Goal: Transaction & Acquisition: Subscribe to service/newsletter

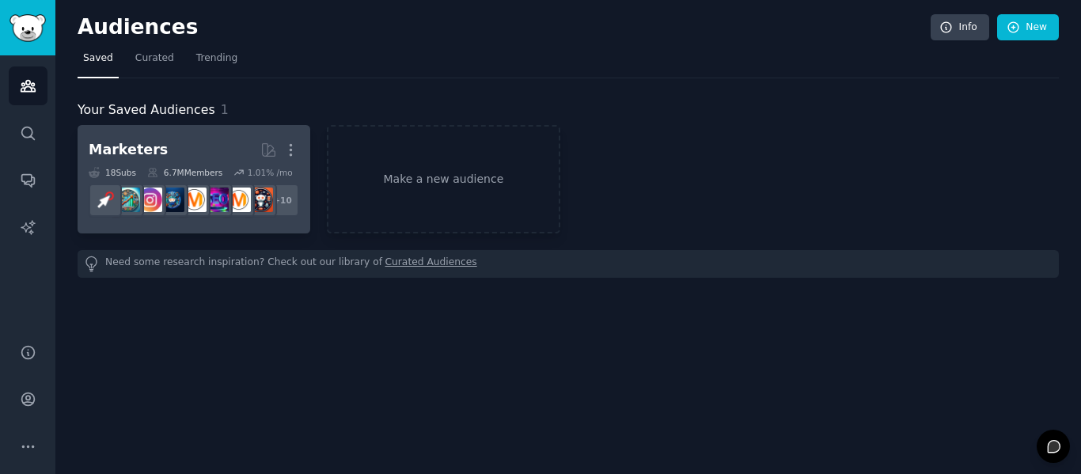
click at [185, 149] on h2 "Marketers Curated by GummySearch More" at bounding box center [194, 150] width 210 height 28
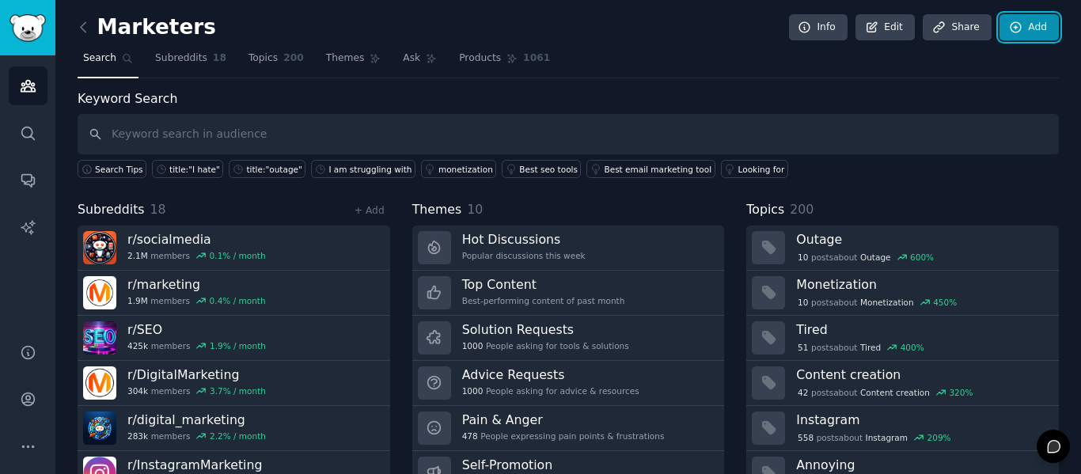
click at [1045, 32] on link "Add" at bounding box center [1028, 27] width 59 height 27
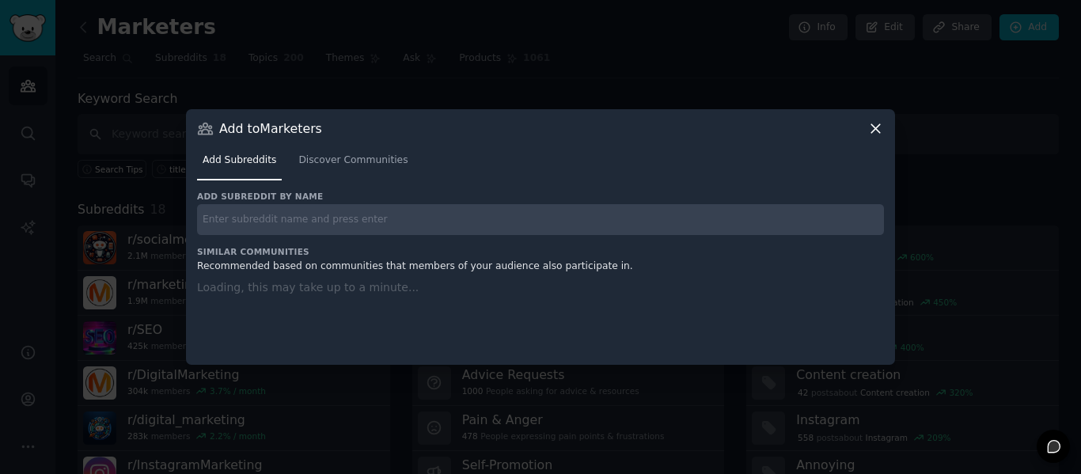
click at [878, 131] on icon at bounding box center [875, 128] width 9 height 9
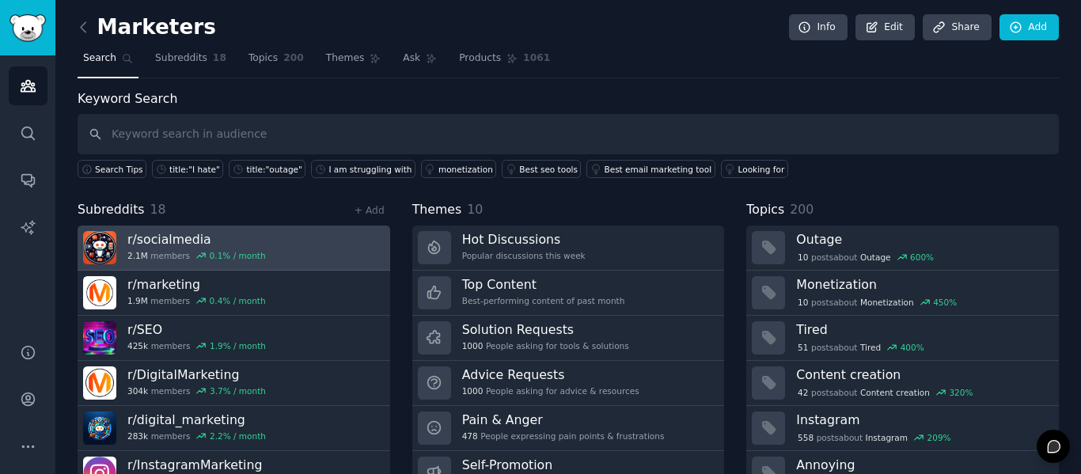
click at [277, 248] on link "r/ socialmedia 2.1M members 0.1 % / month" at bounding box center [234, 248] width 313 height 45
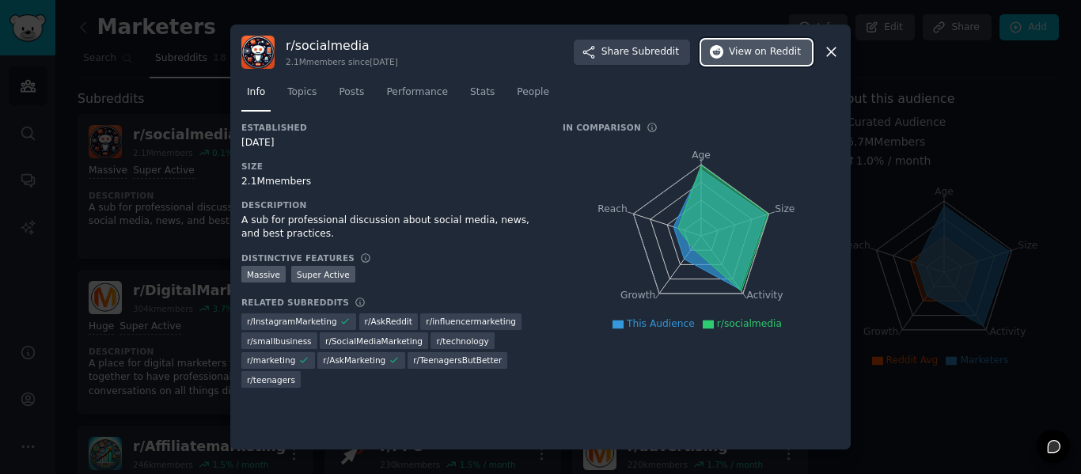
click at [768, 55] on span "on Reddit" at bounding box center [778, 52] width 46 height 14
click at [833, 53] on icon at bounding box center [831, 52] width 17 height 17
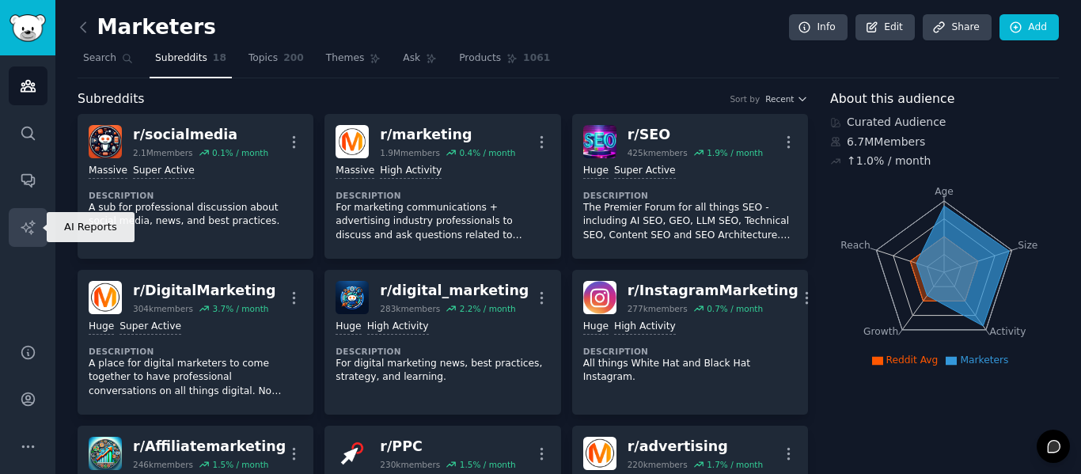
click at [28, 216] on link "AI Reports" at bounding box center [28, 227] width 39 height 39
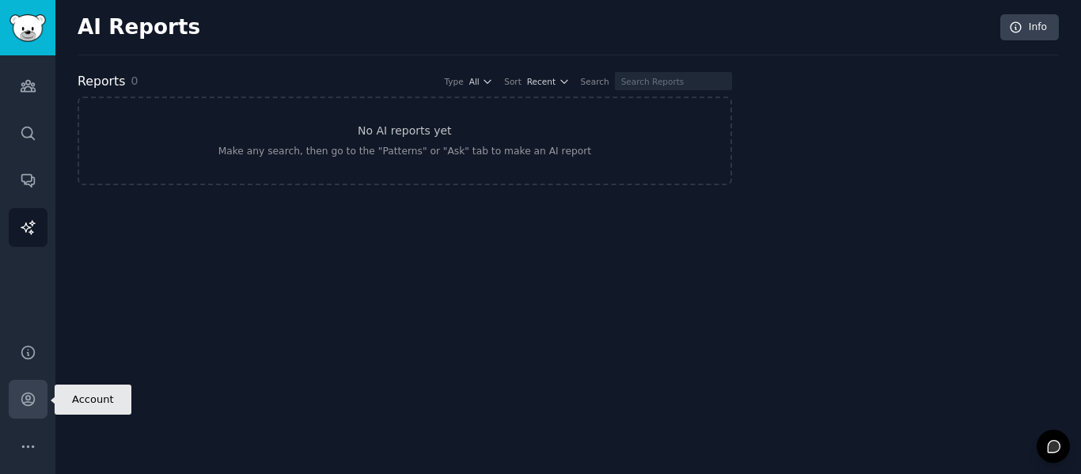
click at [33, 406] on icon "Sidebar" at bounding box center [28, 399] width 17 height 17
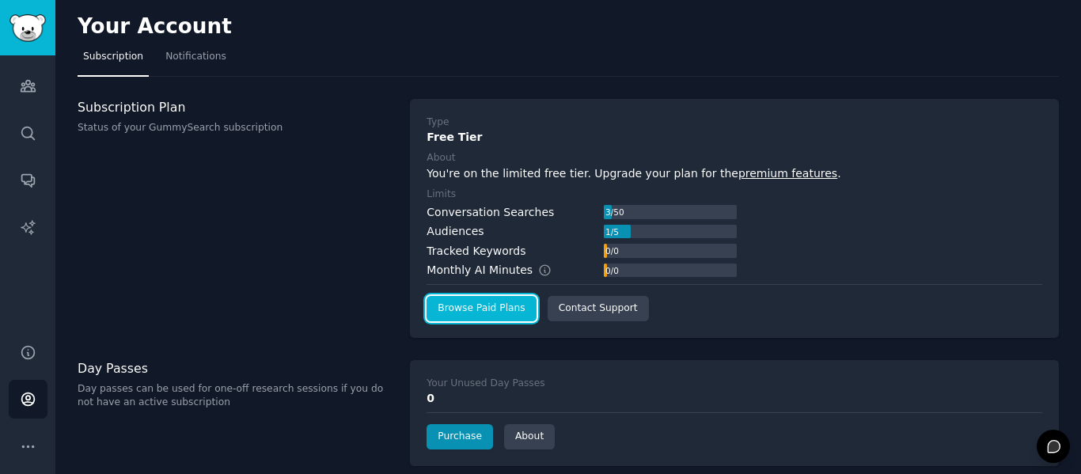
click at [504, 308] on link "Browse Paid Plans" at bounding box center [481, 308] width 109 height 25
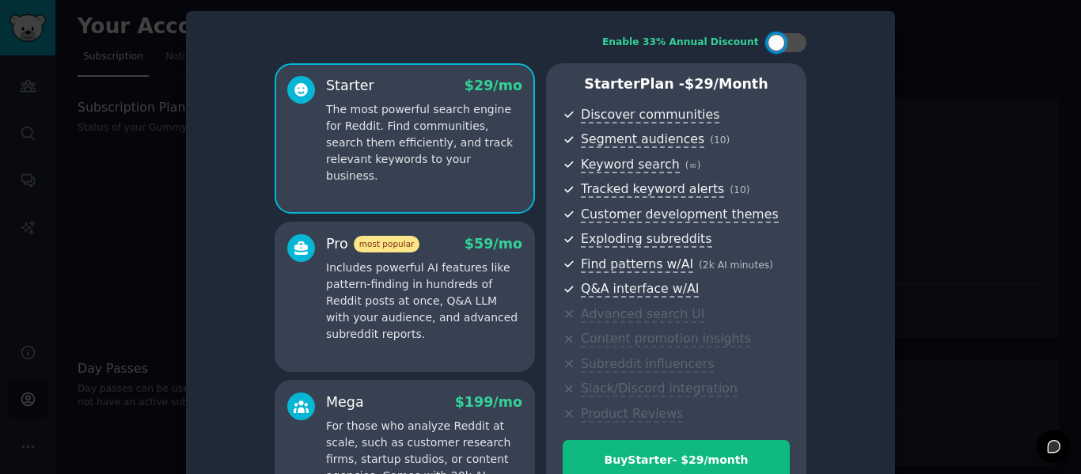
click at [467, 286] on p "Includes powerful AI features like pattern-finding in hundreds of Reddit posts …" at bounding box center [424, 301] width 196 height 83
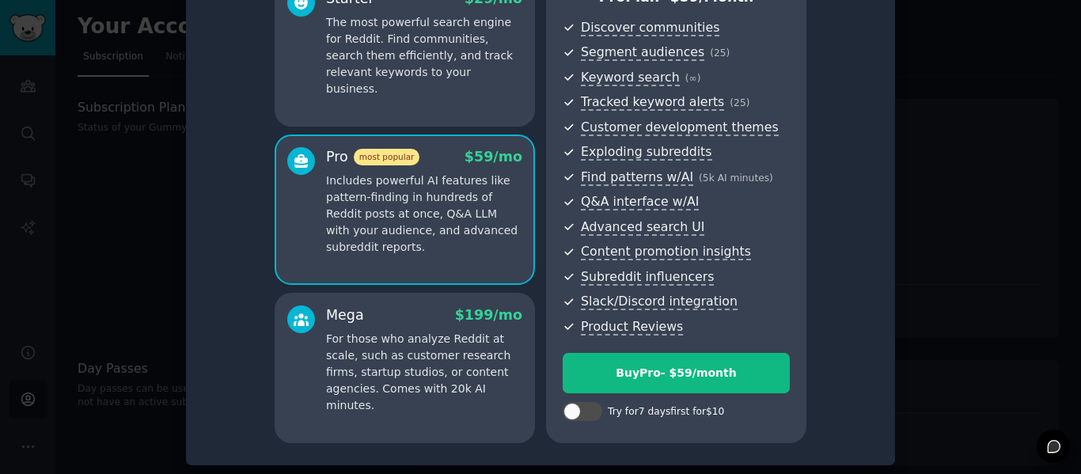
scroll to position [89, 0]
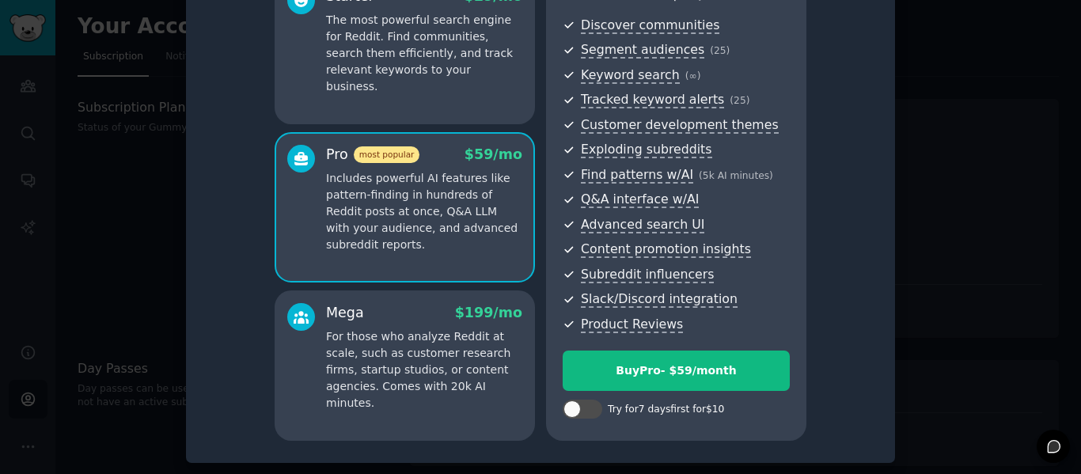
click at [452, 349] on p "For those who analyze Reddit at scale, such as customer research firms, startup…" at bounding box center [424, 369] width 196 height 83
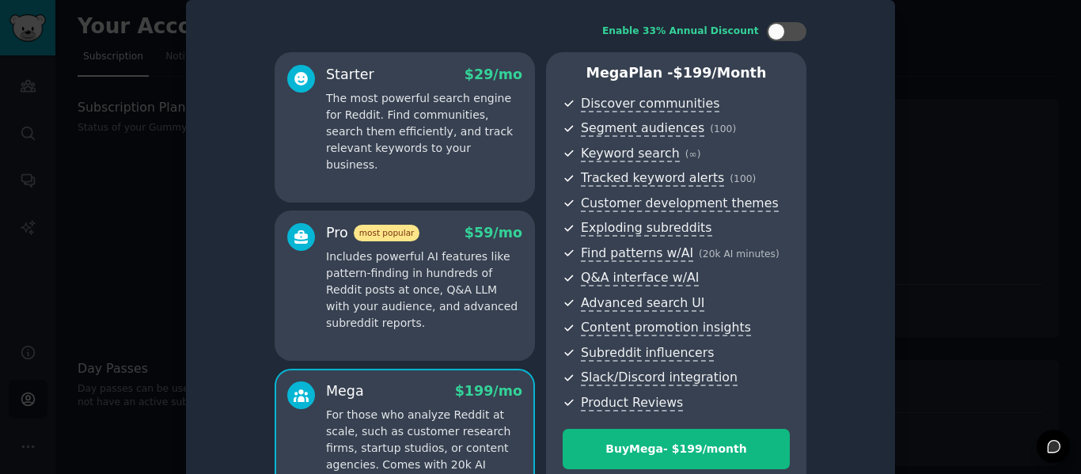
scroll to position [0, 0]
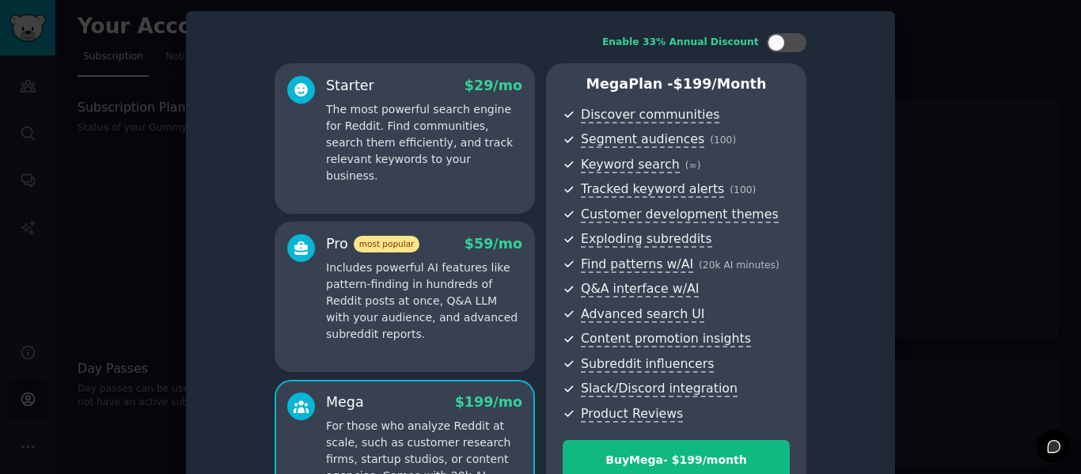
click at [353, 305] on p "Includes powerful AI features like pattern-finding in hundreds of Reddit posts …" at bounding box center [424, 301] width 196 height 83
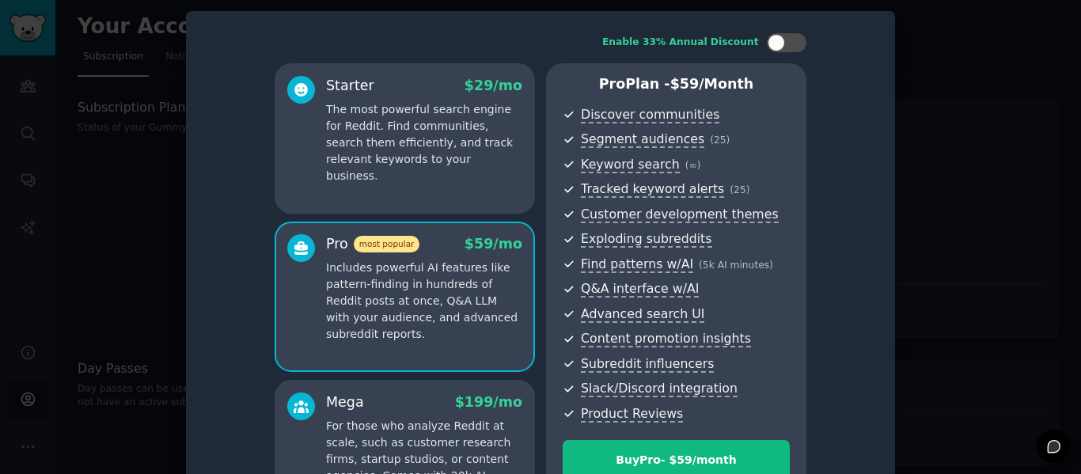
click at [453, 140] on p "The most powerful search engine for Reddit. Find communities, search them effic…" at bounding box center [424, 142] width 196 height 83
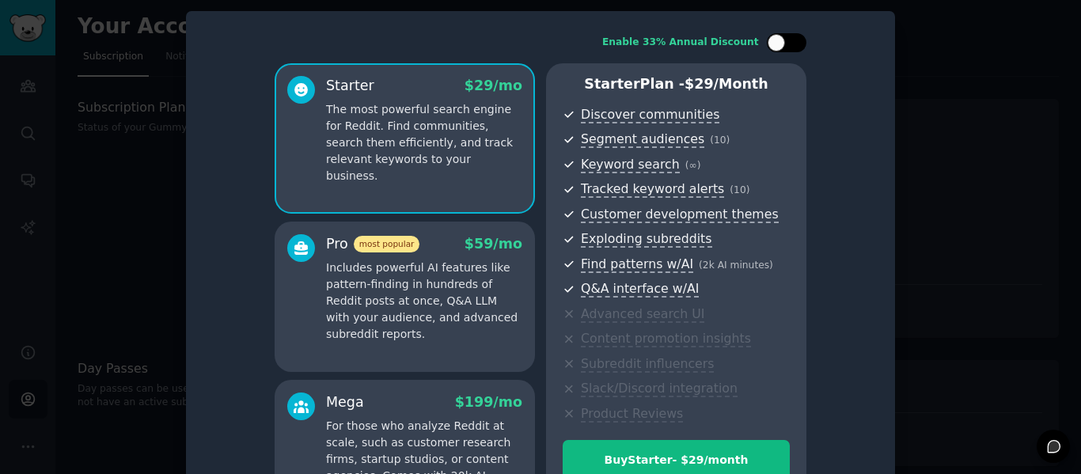
click at [796, 44] on div at bounding box center [795, 43] width 8 height 8
checkbox input "true"
click at [923, 201] on div at bounding box center [540, 237] width 1081 height 474
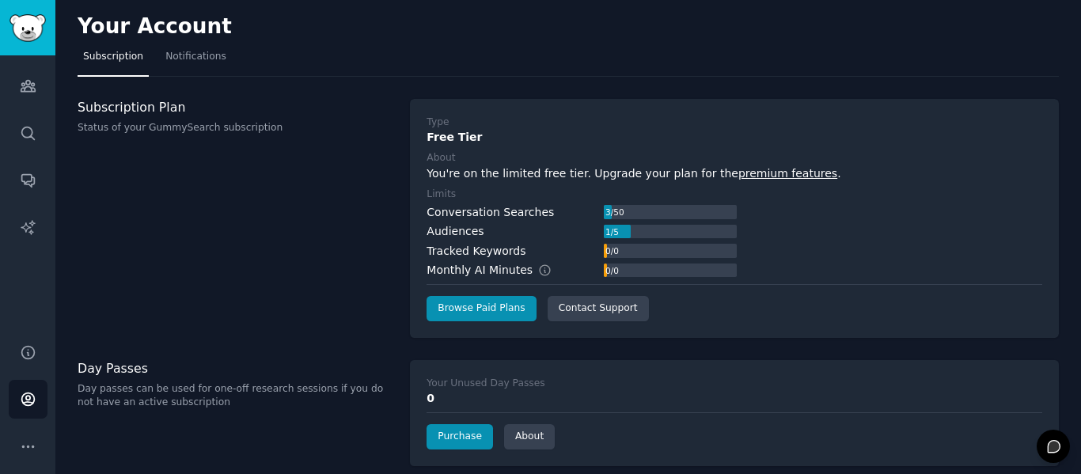
click at [367, 184] on div "Subscription Plan Status of your GummySearch subscription" at bounding box center [236, 218] width 316 height 239
